Goal: Task Accomplishment & Management: Manage account settings

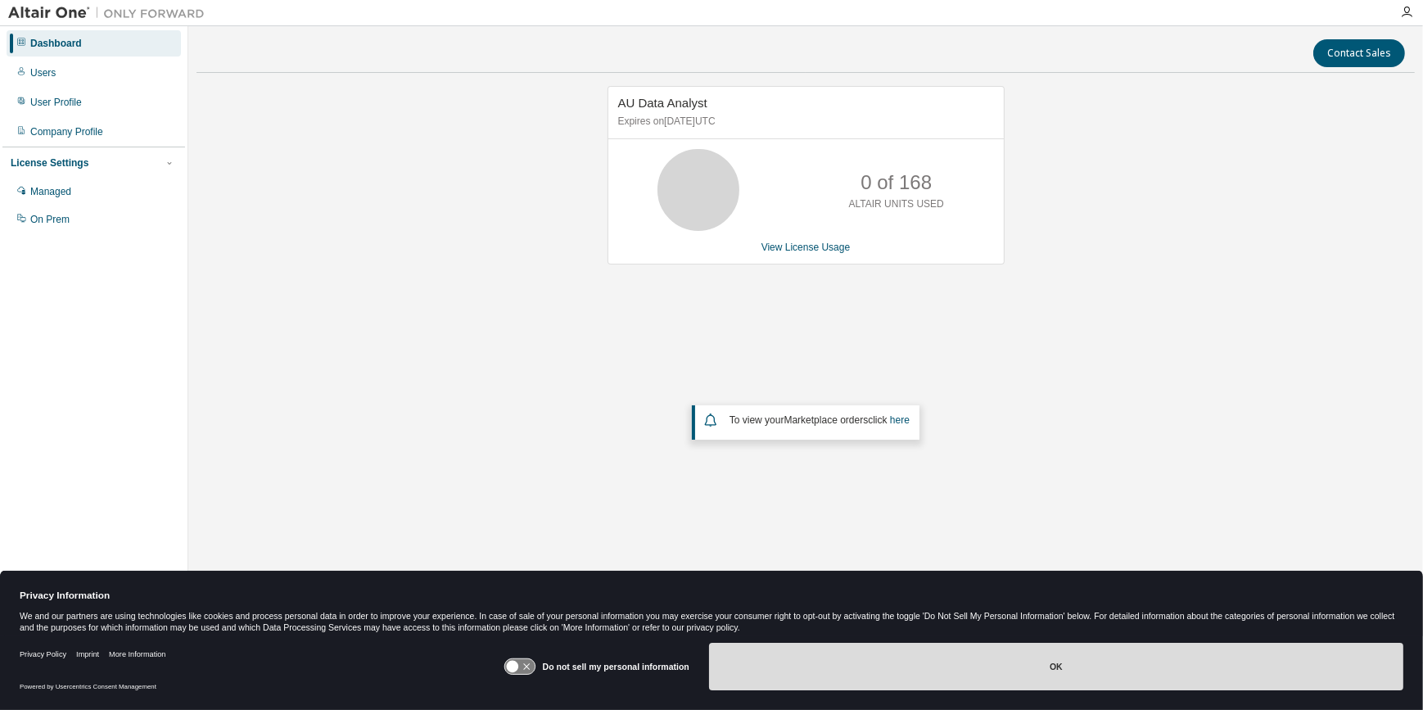
click at [1052, 664] on button "OK" at bounding box center [1056, 666] width 694 height 47
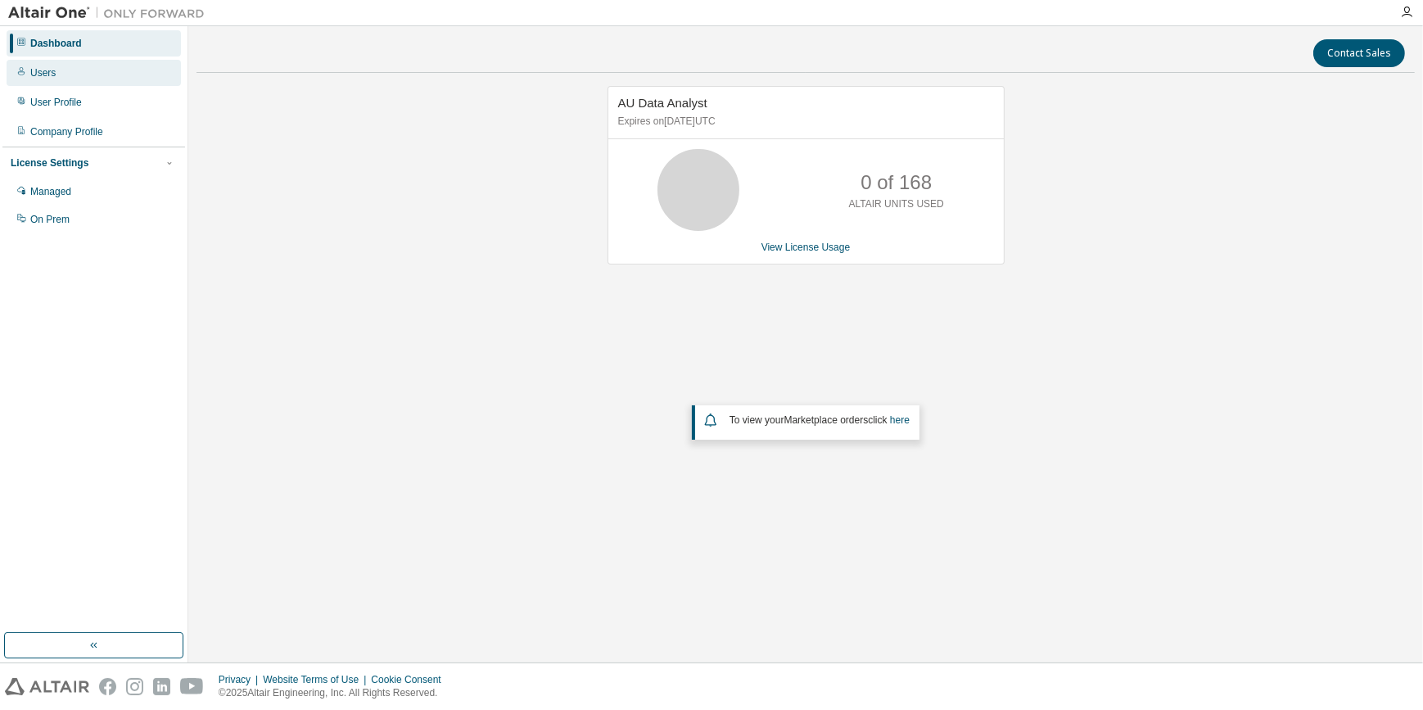
click at [35, 72] on div "Users" at bounding box center [42, 72] width 25 height 13
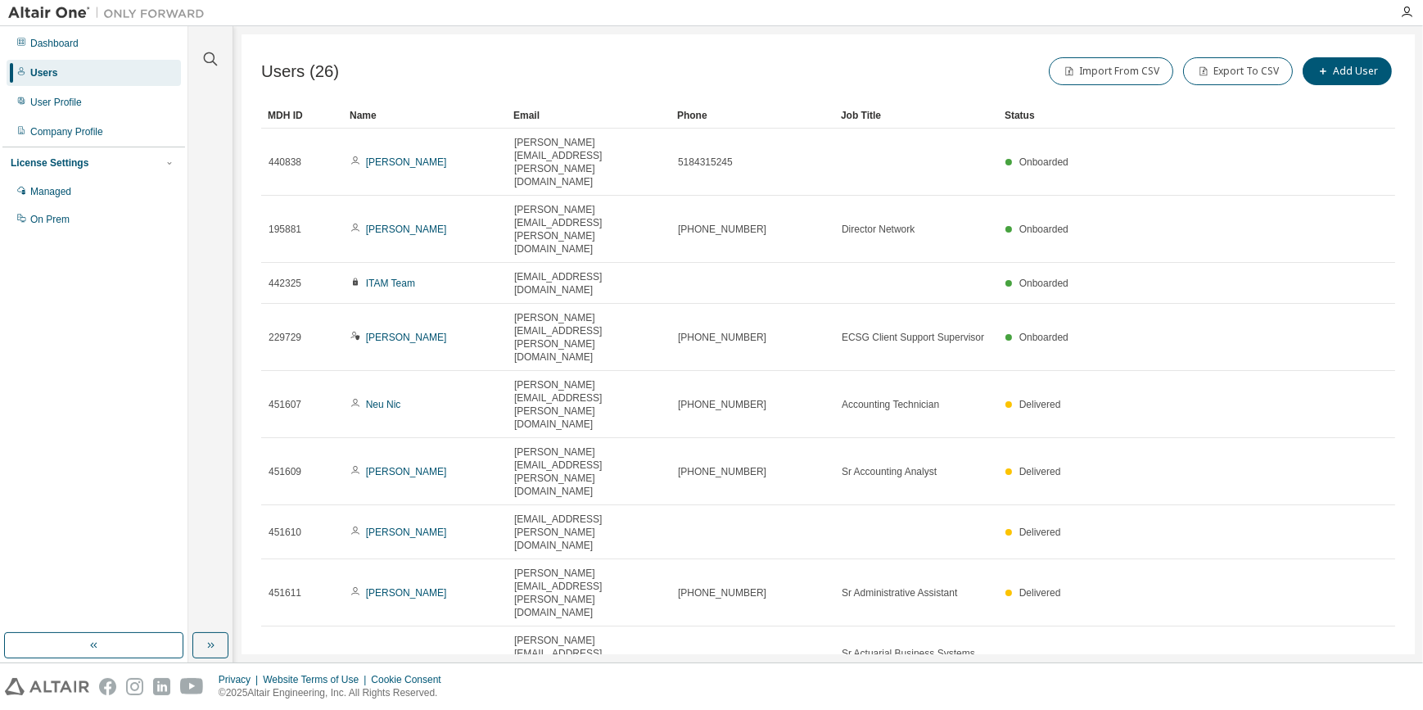
click at [1181, 511] on div "30" at bounding box center [1224, 516] width 131 height 20
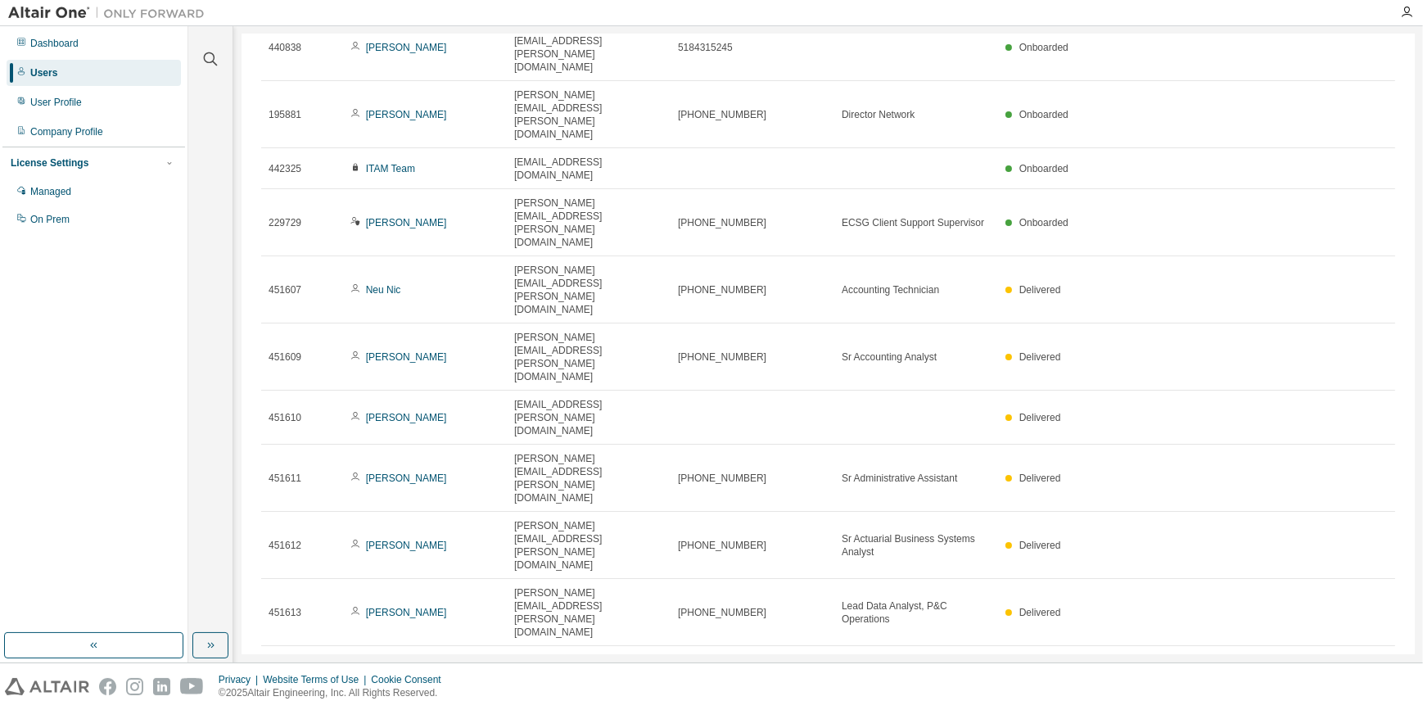
scroll to position [41, 0]
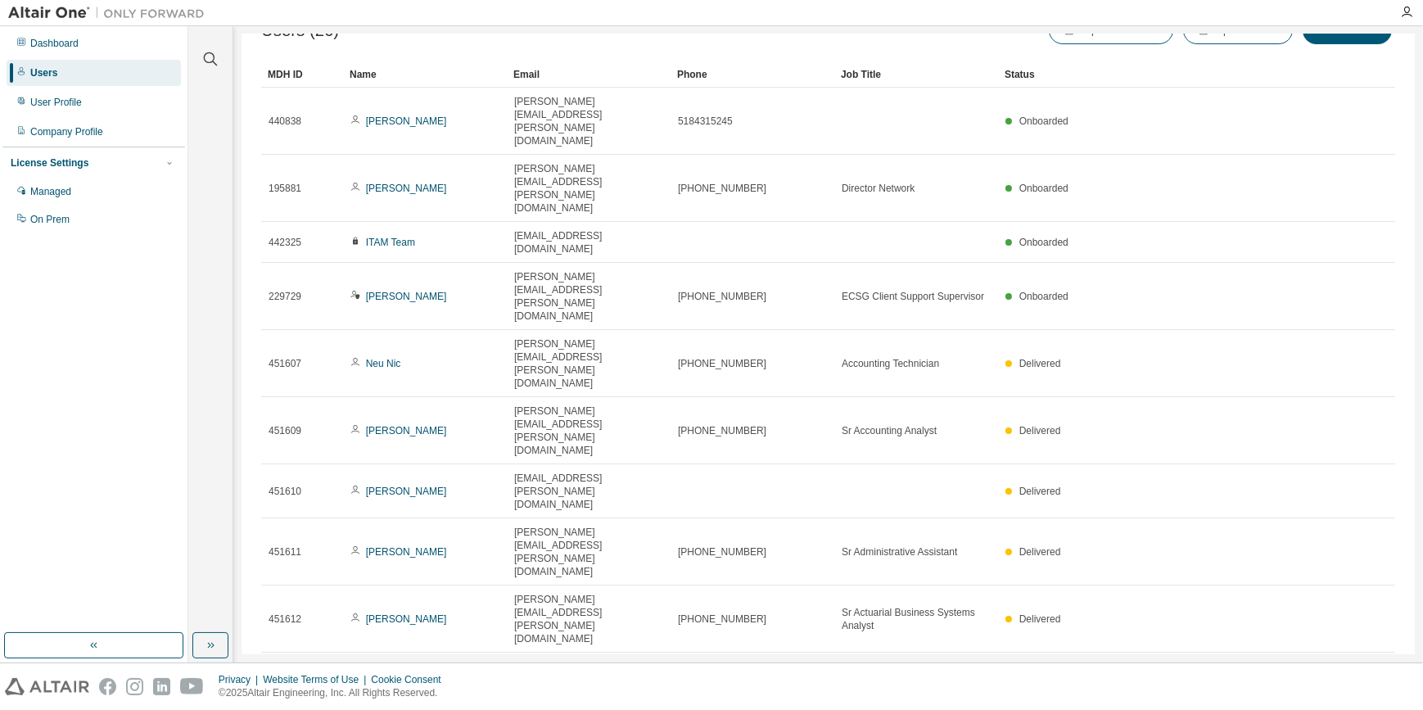
drag, startPoint x: 353, startPoint y: 184, endPoint x: 184, endPoint y: 210, distance: 170.7
click at [182, 212] on div "Managed On Prem" at bounding box center [93, 205] width 183 height 54
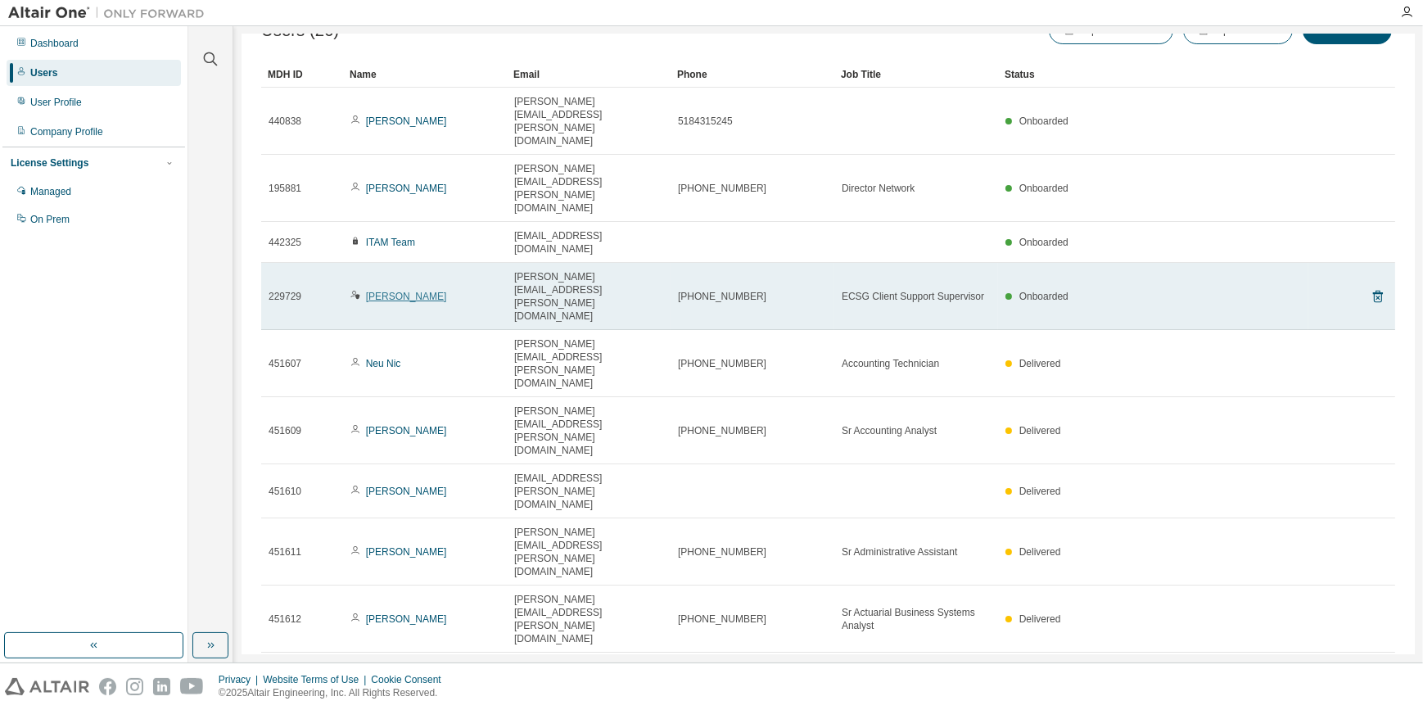
click at [378, 291] on link "Jason Gridley" at bounding box center [406, 296] width 81 height 11
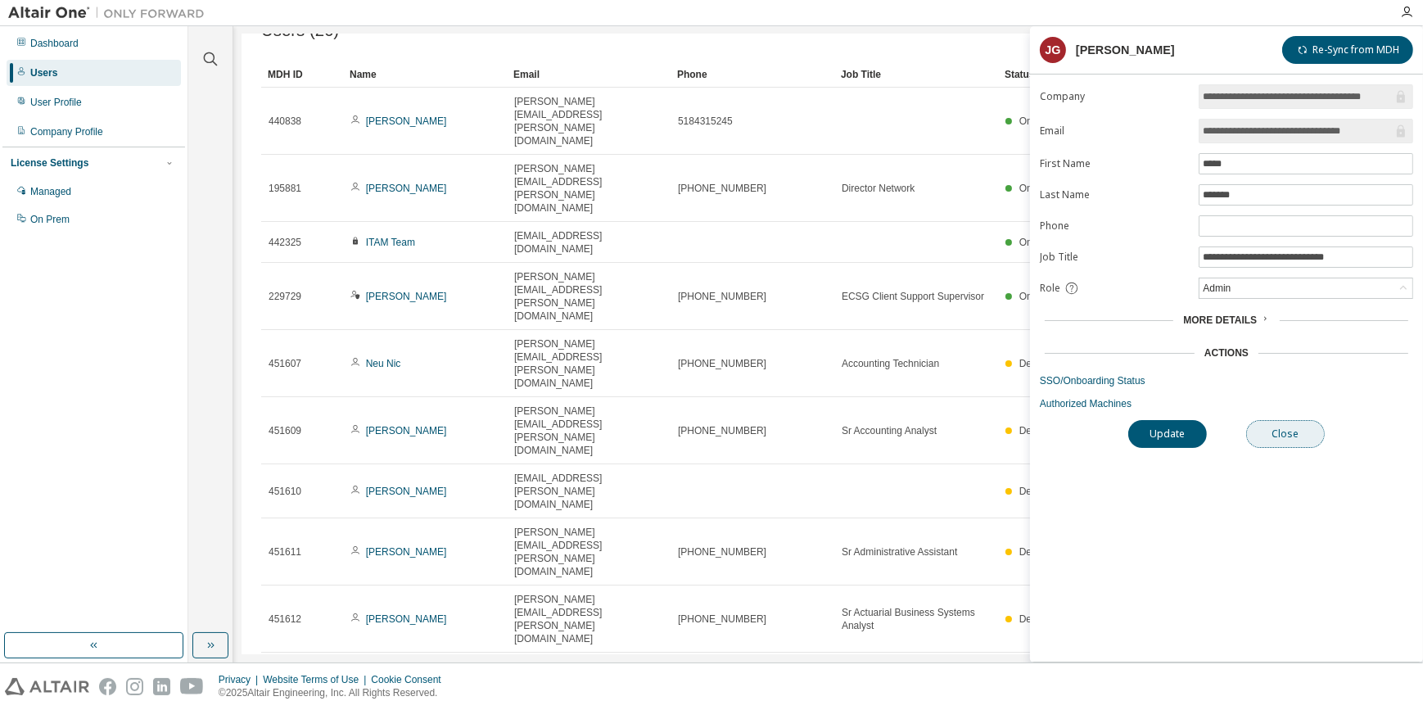
click at [1289, 430] on button "Close" at bounding box center [1285, 434] width 79 height 28
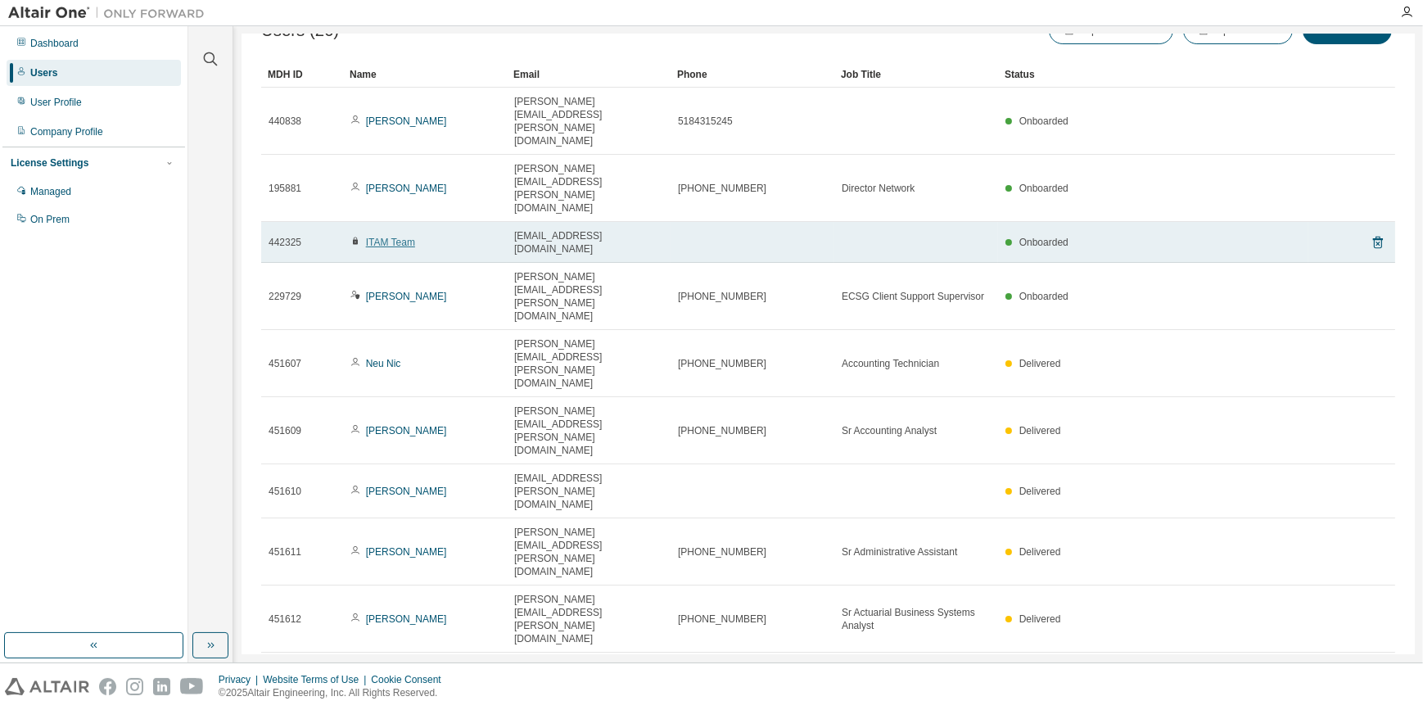
click at [390, 237] on link "ITAM Team" at bounding box center [390, 242] width 49 height 11
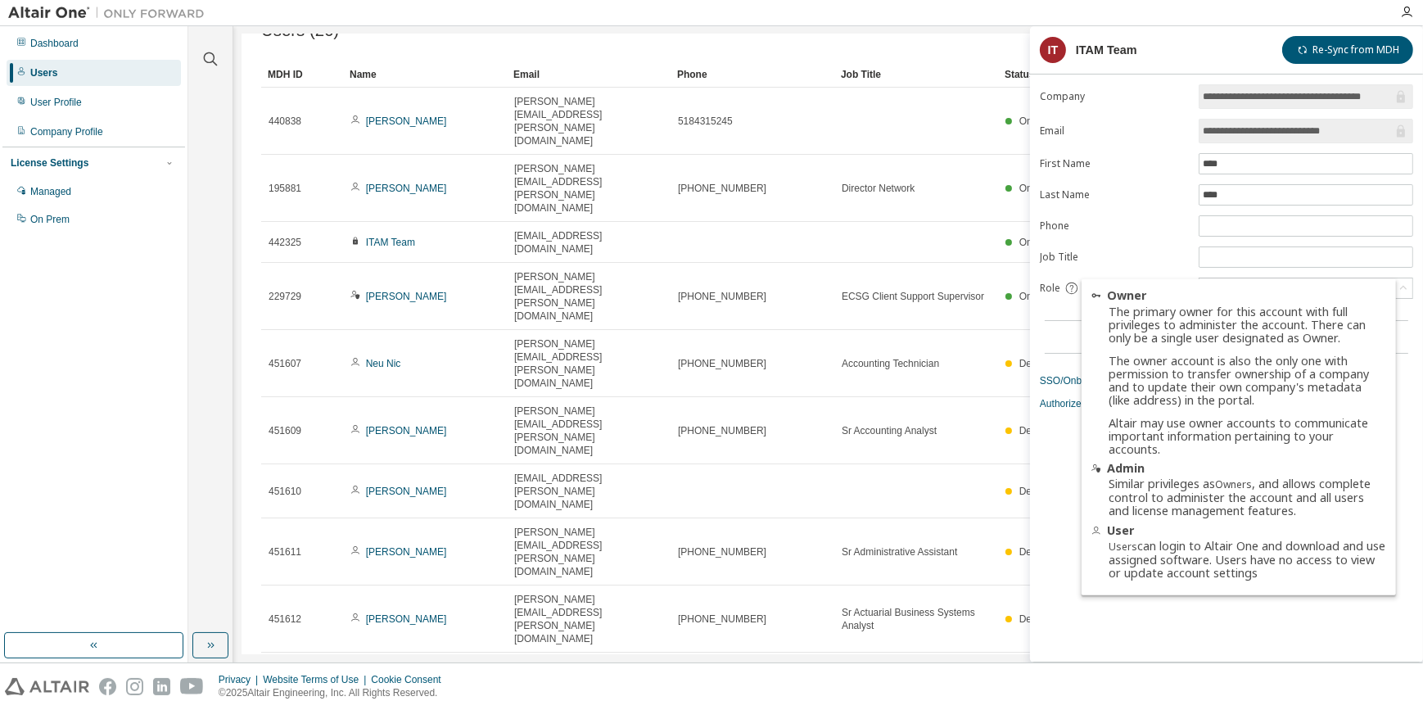
click at [1067, 287] on icon at bounding box center [1071, 288] width 15 height 15
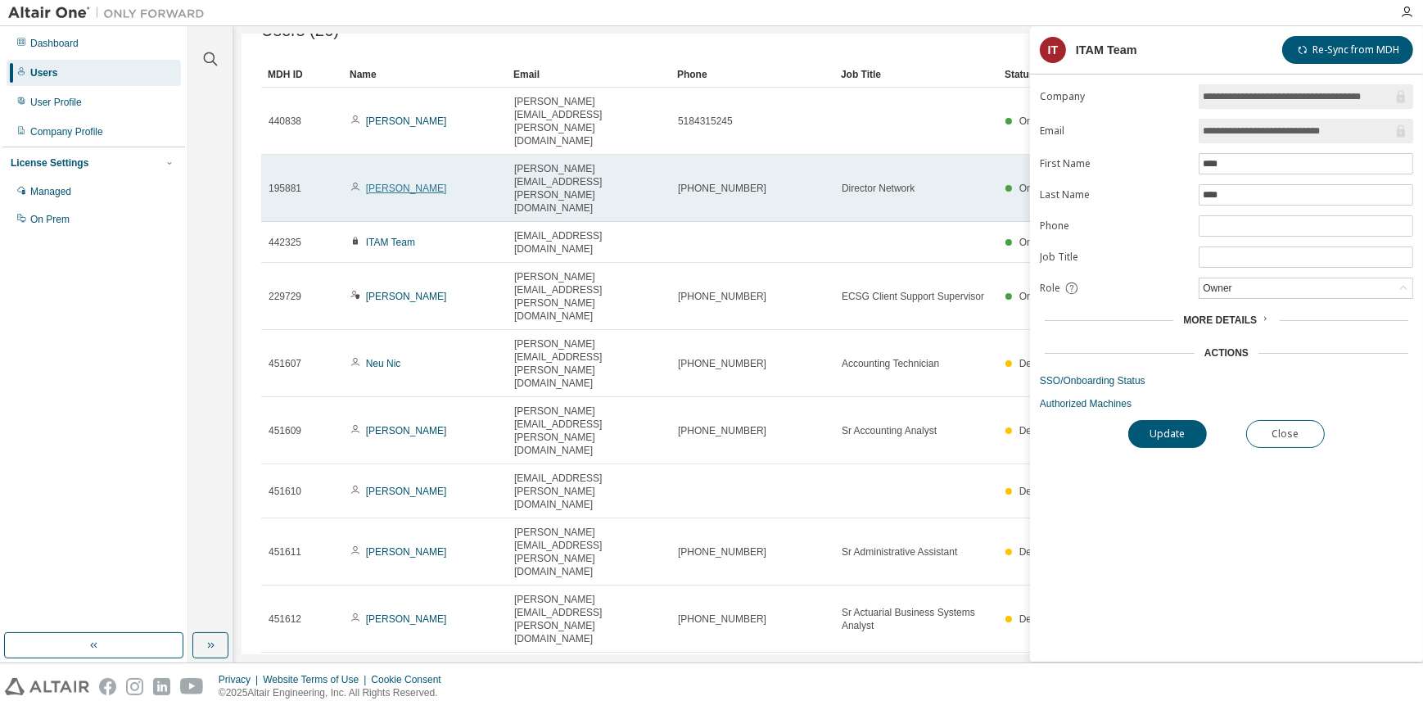
click at [382, 183] on link "James Deem" at bounding box center [406, 188] width 81 height 11
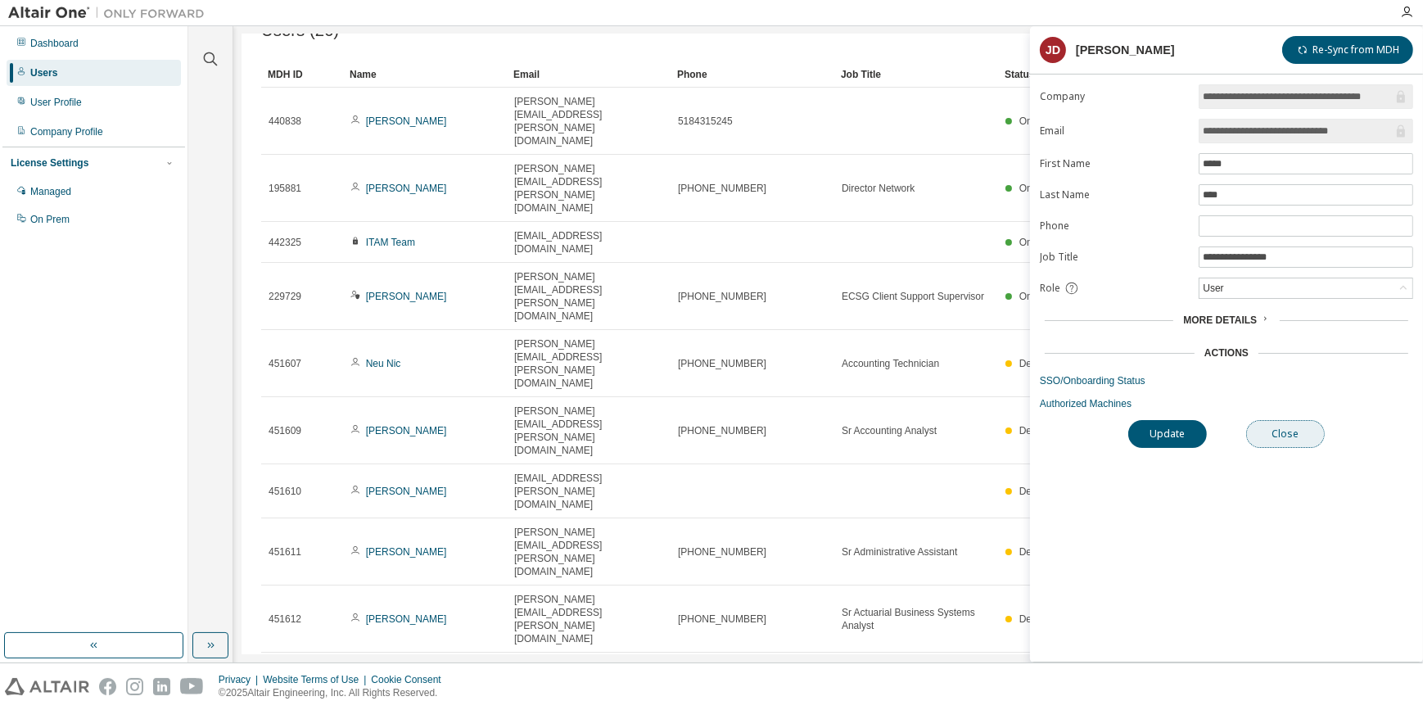
click at [1275, 436] on button "Close" at bounding box center [1285, 434] width 79 height 28
